Goal: Transaction & Acquisition: Purchase product/service

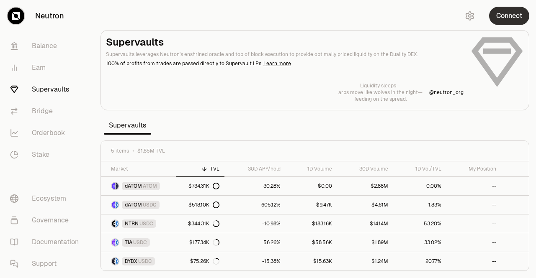
click at [510, 21] on button "Connect" at bounding box center [509, 16] width 40 height 18
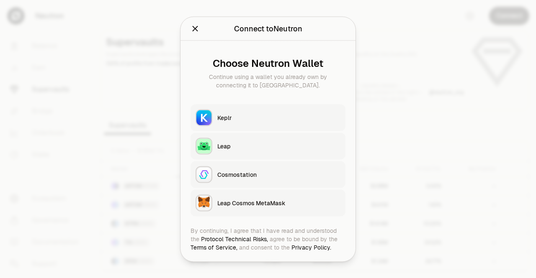
click at [237, 115] on div "Keplr" at bounding box center [278, 117] width 123 height 8
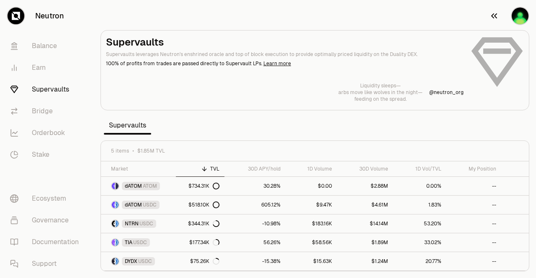
click at [525, 10] on img "button" at bounding box center [519, 16] width 17 height 17
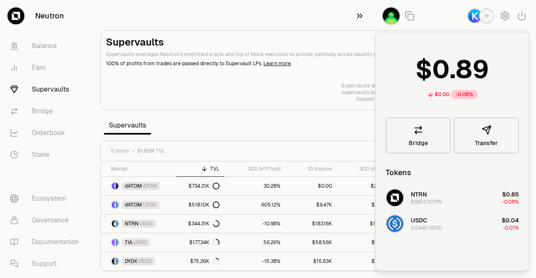
click at [356, 21] on icon "button" at bounding box center [359, 16] width 9 height 10
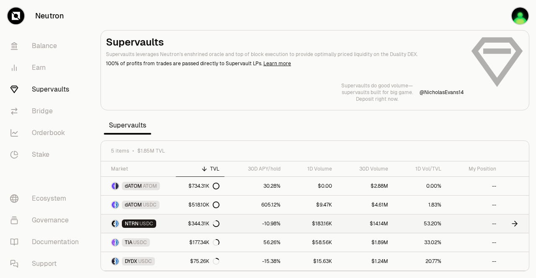
click at [134, 223] on span "NTRN" at bounding box center [132, 224] width 14 height 7
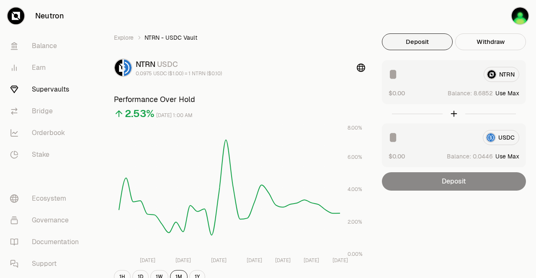
click at [422, 38] on button "Deposit" at bounding box center [417, 41] width 71 height 17
click at [493, 77] on div "NTRN" at bounding box center [453, 74] width 131 height 15
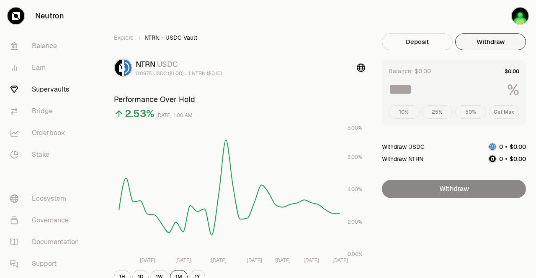
click at [490, 42] on button "Withdraw" at bounding box center [490, 41] width 71 height 17
click at [423, 44] on button "Deposit" at bounding box center [417, 41] width 71 height 17
